Goal: Task Accomplishment & Management: Complete application form

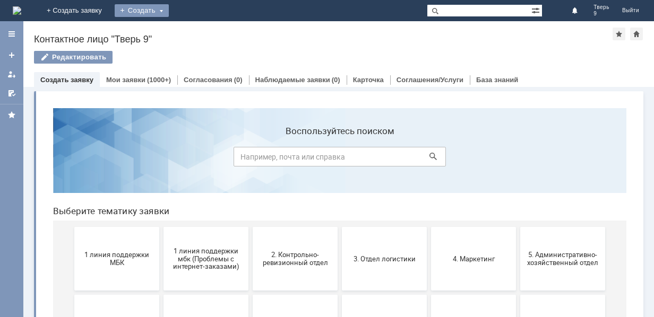
click at [169, 8] on div "Создать" at bounding box center [142, 10] width 54 height 13
click at [197, 31] on link "Заявка" at bounding box center [157, 31] width 81 height 13
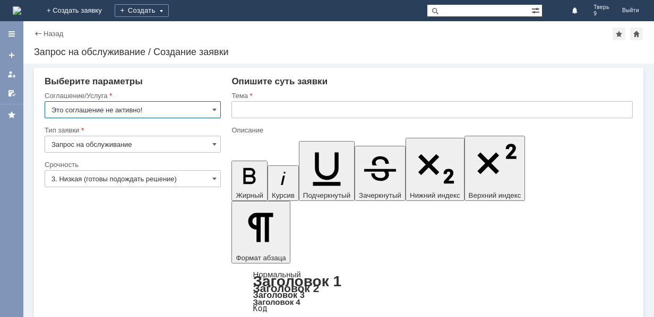
click at [210, 110] on input "Это соглашение не активно!" at bounding box center [133, 109] width 176 height 17
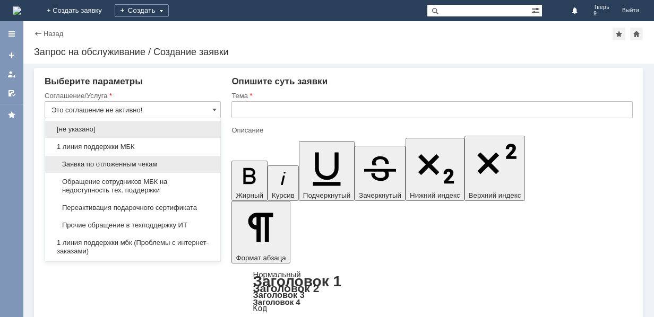
drag, startPoint x: 132, startPoint y: 164, endPoint x: 215, endPoint y: 119, distance: 94.3
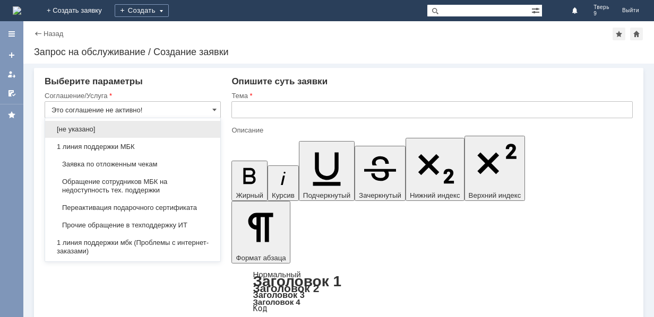
click at [134, 162] on span "Заявка по отложенным чекам" at bounding box center [132, 164] width 162 height 8
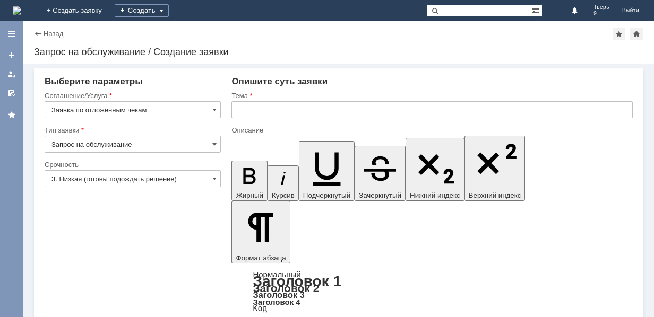
type input "Заявка по отложенным чекам"
click at [240, 110] on input "text" at bounding box center [431, 109] width 401 height 17
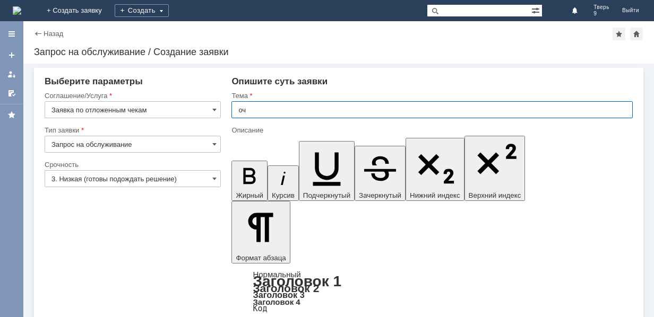
type input "оч"
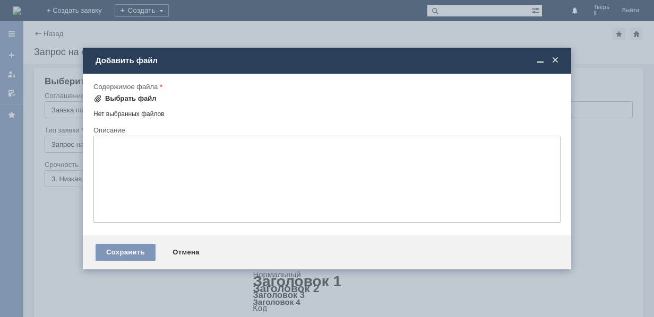
click at [143, 98] on div "Выбрать файл" at bounding box center [130, 98] width 51 height 8
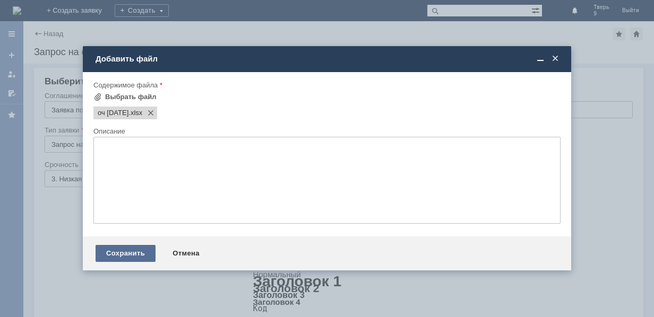
click at [133, 260] on div "Сохранить" at bounding box center [126, 253] width 60 height 17
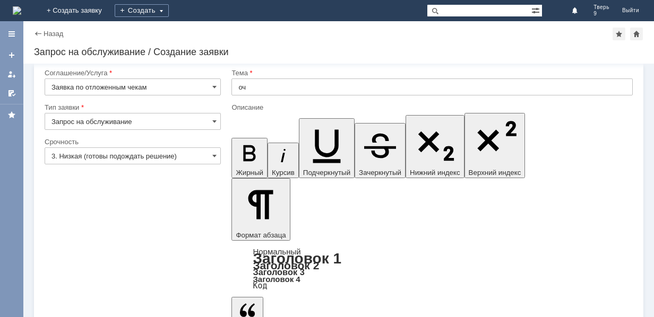
scroll to position [32, 0]
